Goal: Task Accomplishment & Management: Use online tool/utility

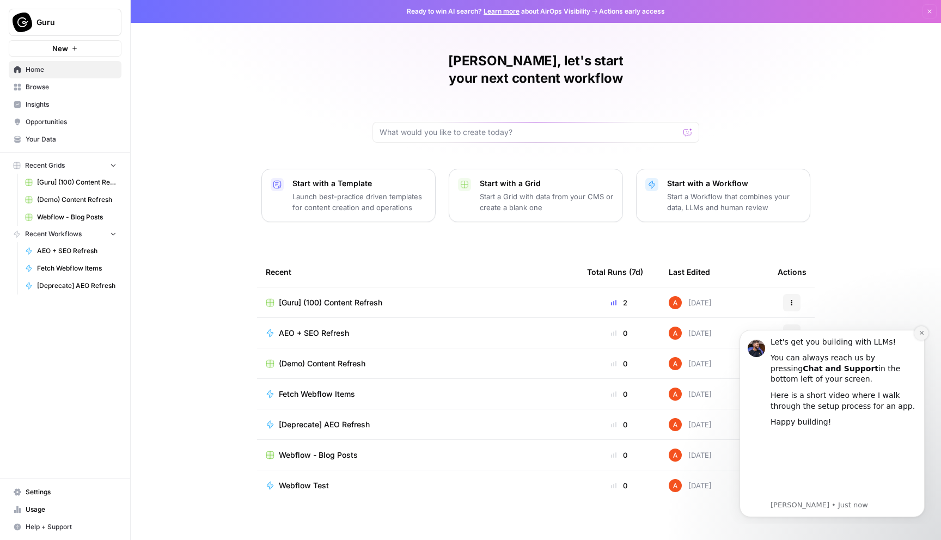
click at [920, 337] on button "Dismiss notification" at bounding box center [922, 333] width 14 height 14
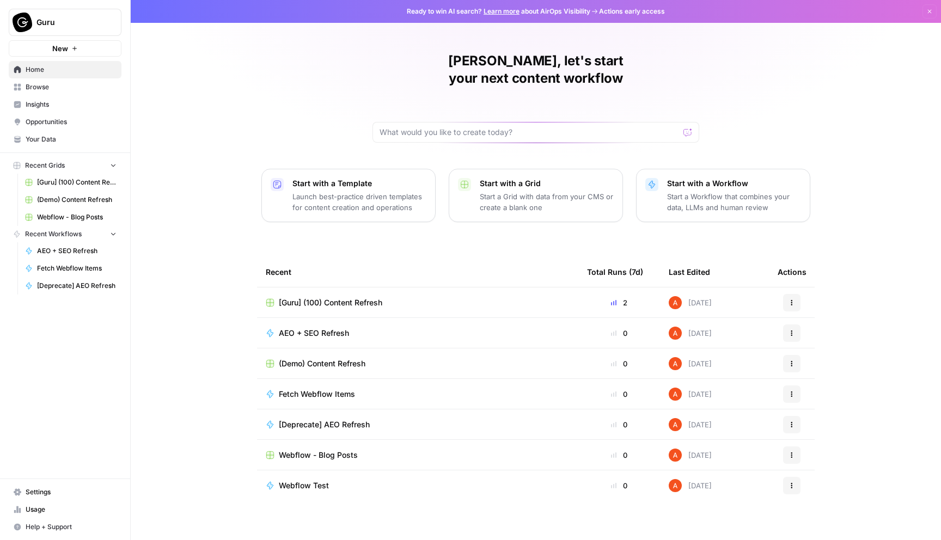
click at [688, 127] on div at bounding box center [688, 132] width 9 height 11
click at [549, 92] on div "[PERSON_NAME], let's start your next content workflow" at bounding box center [536, 97] width 327 height 90
click at [505, 122] on div at bounding box center [536, 132] width 327 height 21
click at [508, 81] on div "[PERSON_NAME], let's start your next content workflow" at bounding box center [536, 97] width 327 height 90
click at [505, 122] on div at bounding box center [536, 132] width 327 height 21
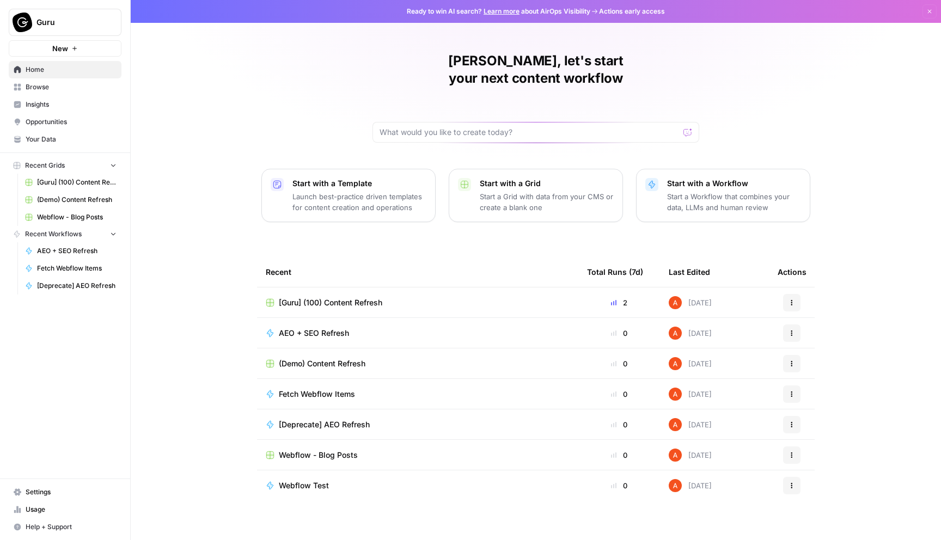
click at [499, 89] on div "[PERSON_NAME], let's start your next content workflow" at bounding box center [536, 97] width 327 height 90
click at [688, 127] on div at bounding box center [688, 132] width 9 height 11
click at [351, 297] on span "[Guru] (100) Content Refresh" at bounding box center [330, 302] width 103 height 11
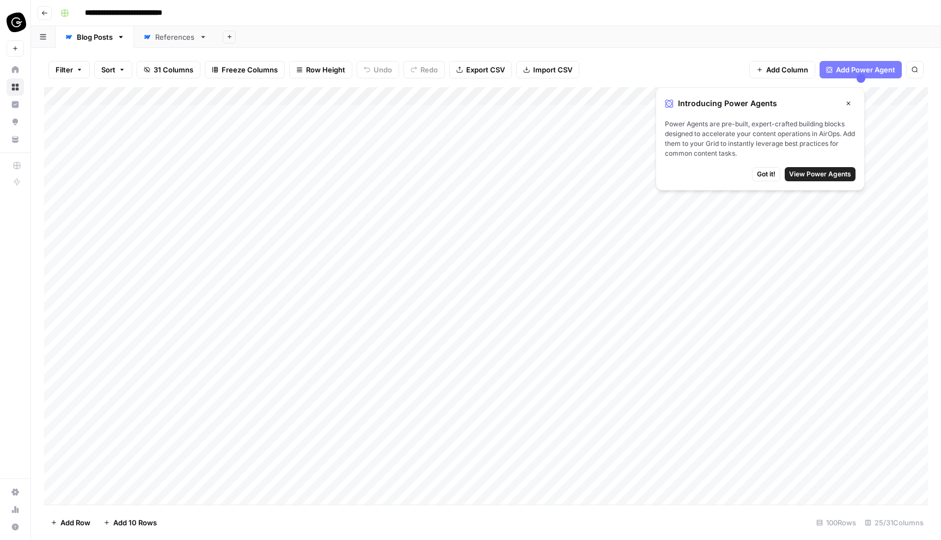
click at [151, 115] on div "Add Column" at bounding box center [486, 296] width 884 height 418
click at [137, 94] on div "Add Column" at bounding box center [486, 296] width 884 height 418
click at [173, 246] on div "Add Column" at bounding box center [486, 296] width 884 height 418
click at [133, 500] on div "Add Column" at bounding box center [486, 296] width 884 height 418
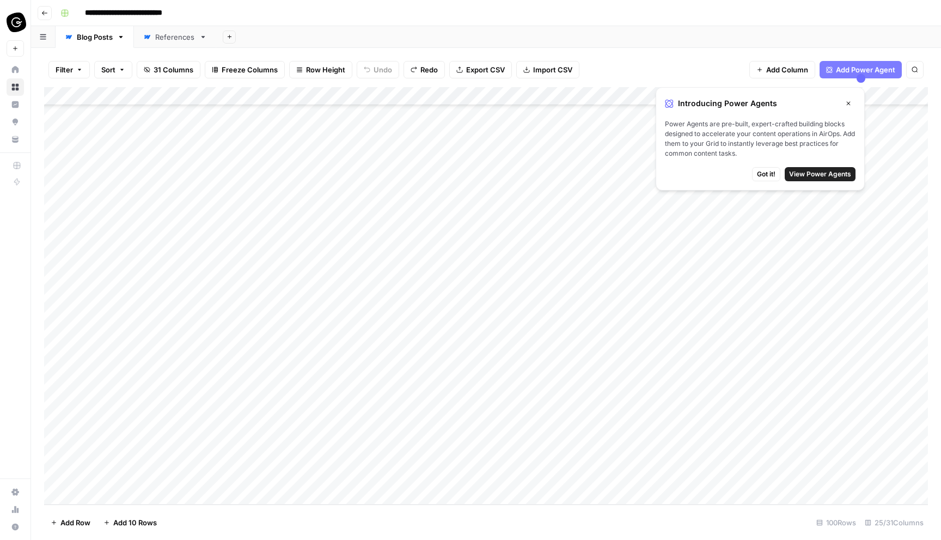
click at [170, 456] on div "Add Column" at bounding box center [486, 296] width 884 height 418
click at [167, 460] on div "Add Column" at bounding box center [486, 296] width 884 height 418
click at [169, 477] on div "Add Column" at bounding box center [486, 296] width 884 height 418
click at [202, 478] on div "Add Column" at bounding box center [486, 296] width 884 height 418
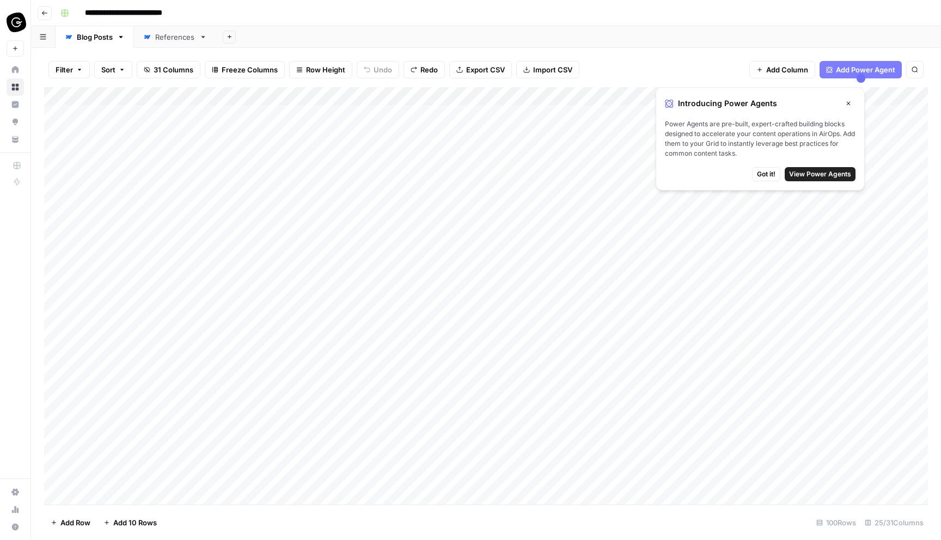
click at [850, 103] on icon "button" at bounding box center [848, 103] width 7 height 7
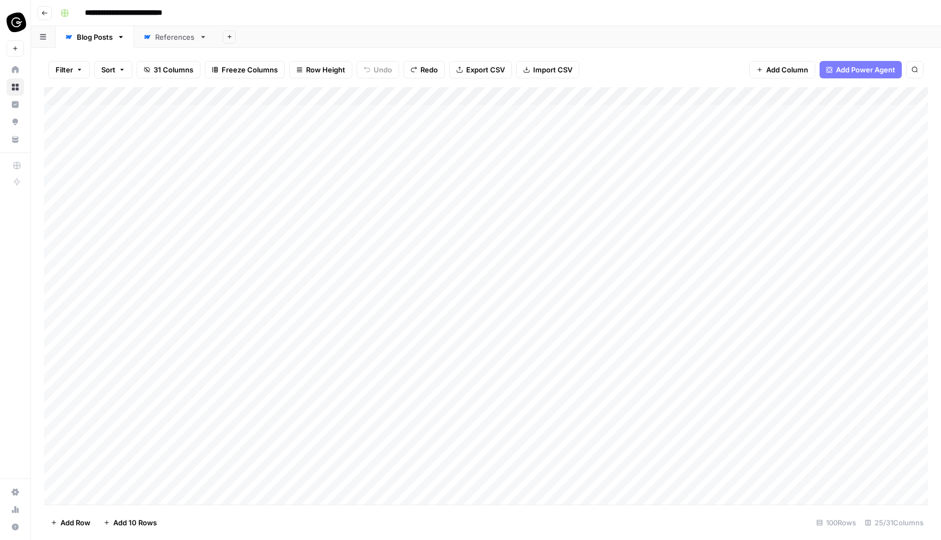
click at [179, 41] on div "References" at bounding box center [175, 37] width 40 height 11
click at [186, 496] on div "Add Column" at bounding box center [486, 296] width 884 height 418
click at [105, 45] on link "Blog Posts" at bounding box center [95, 37] width 78 height 22
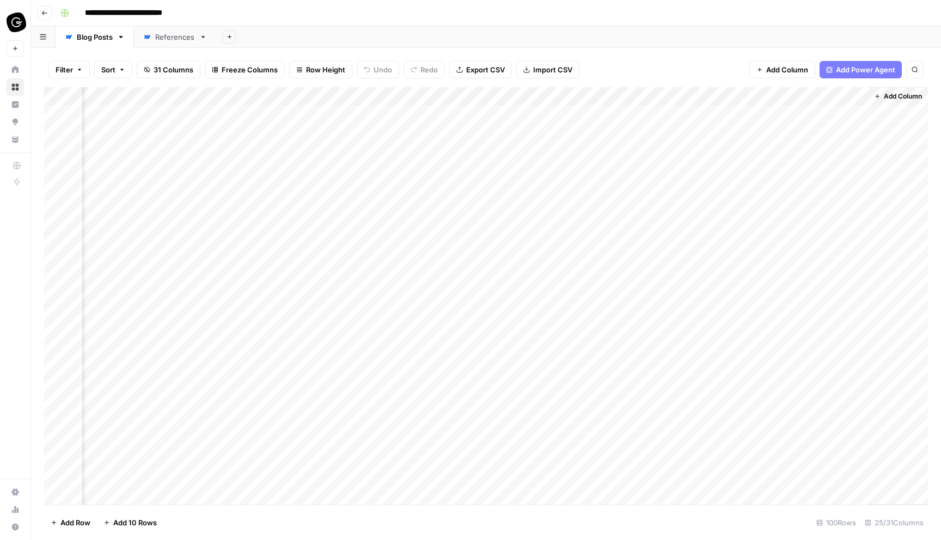
click at [825, 94] on div "Add Column" at bounding box center [486, 296] width 884 height 418
click at [833, 160] on span "Edit" at bounding box center [837, 163] width 95 height 11
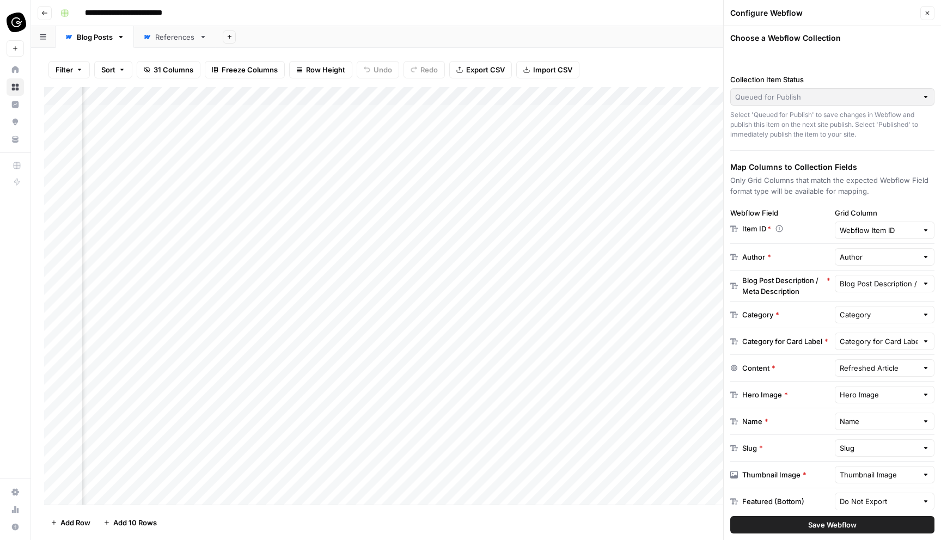
click at [659, 63] on div "Filter Sort 31 Columns Freeze Columns Row Height Undo Redo Export CSV Import CS…" at bounding box center [486, 69] width 884 height 35
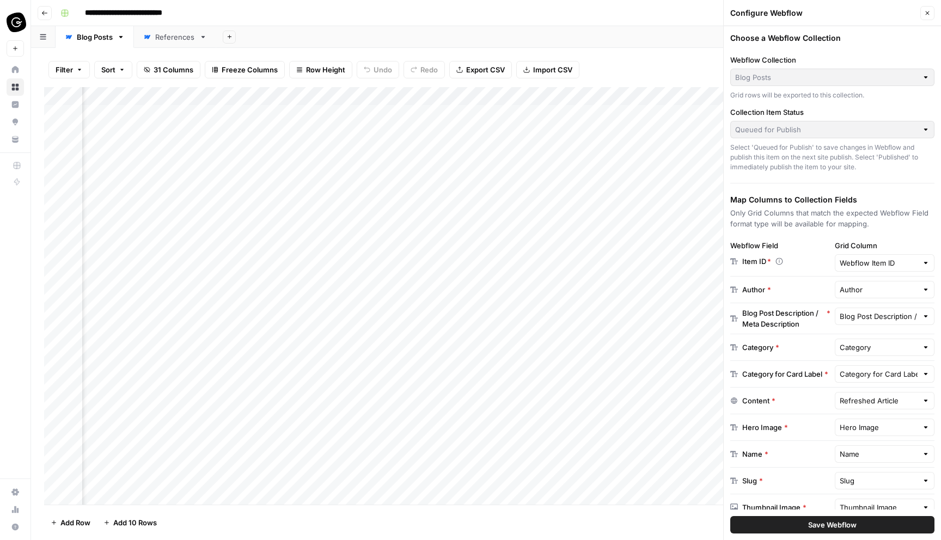
click at [930, 15] on icon "button" at bounding box center [927, 13] width 7 height 7
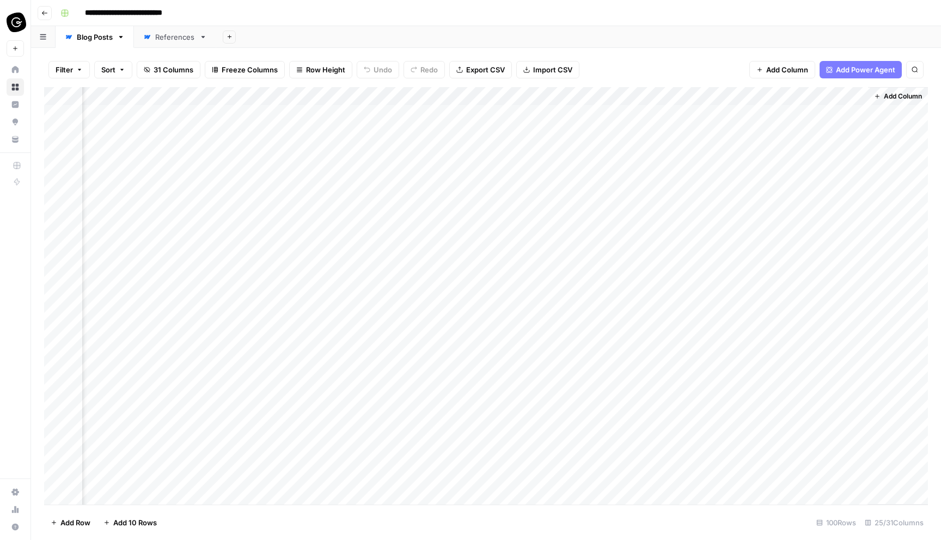
click at [818, 95] on div "Add Column" at bounding box center [486, 296] width 884 height 418
click at [699, 45] on div "Add Sheet" at bounding box center [578, 37] width 725 height 22
